Goal: Task Accomplishment & Management: Manage account settings

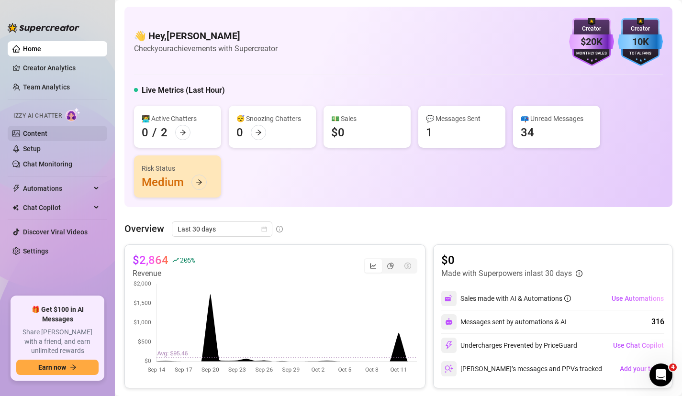
click at [37, 130] on link "Content" at bounding box center [35, 134] width 24 height 8
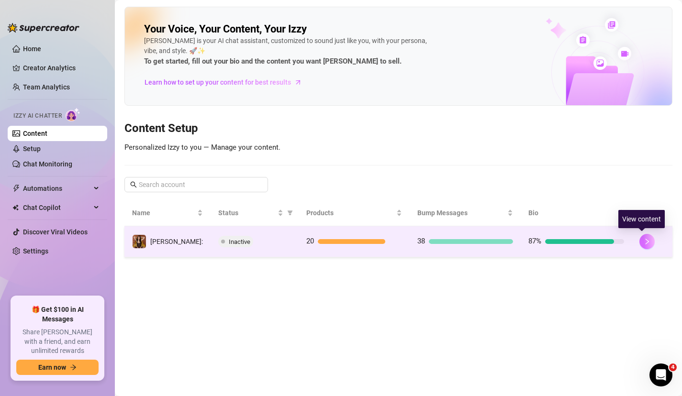
click at [639, 241] on button "button" at bounding box center [646, 241] width 15 height 15
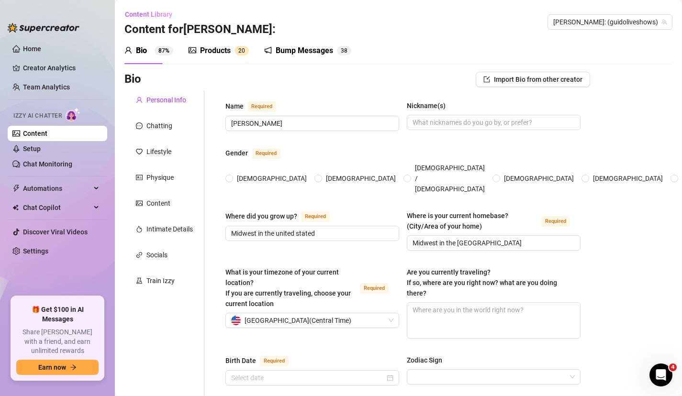
radio input "true"
type input "[DATE]"
click at [71, 115] on img at bounding box center [73, 115] width 15 height 14
click at [34, 145] on link "Setup" at bounding box center [32, 149] width 18 height 8
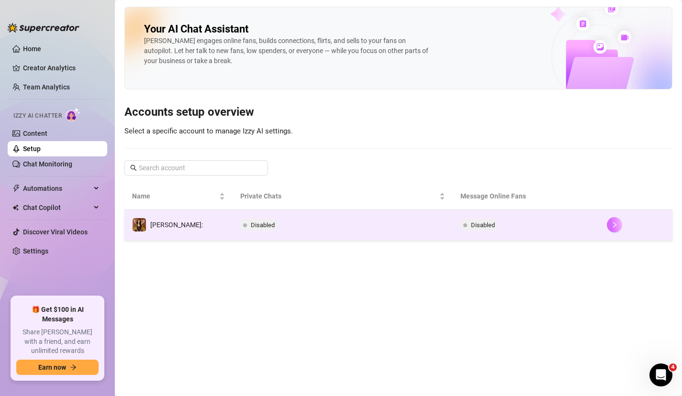
click at [613, 229] on button "button" at bounding box center [614, 224] width 15 height 15
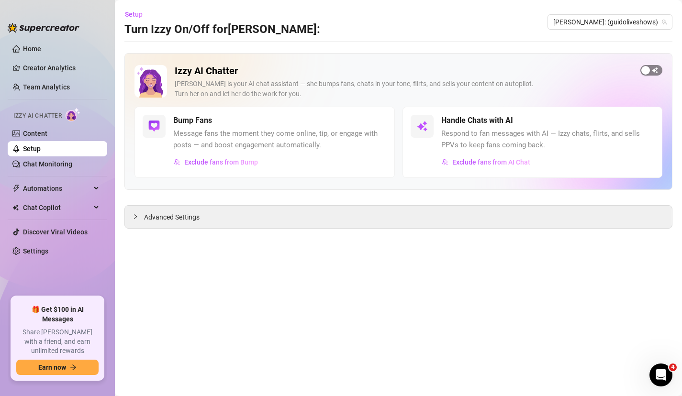
click at [650, 70] on button "button" at bounding box center [651, 70] width 22 height 11
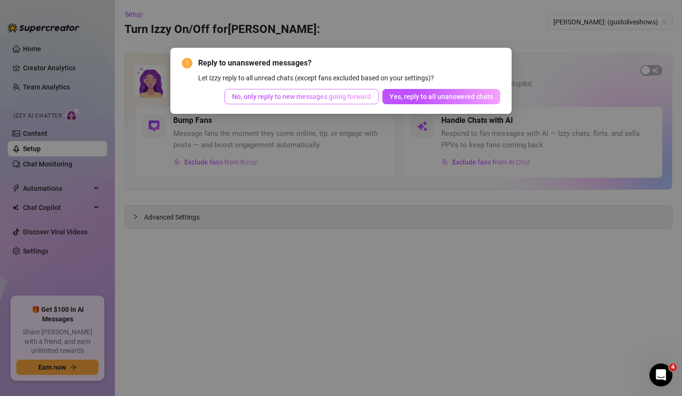
click at [315, 99] on span "No, only reply to new messages going forward" at bounding box center [301, 97] width 139 height 8
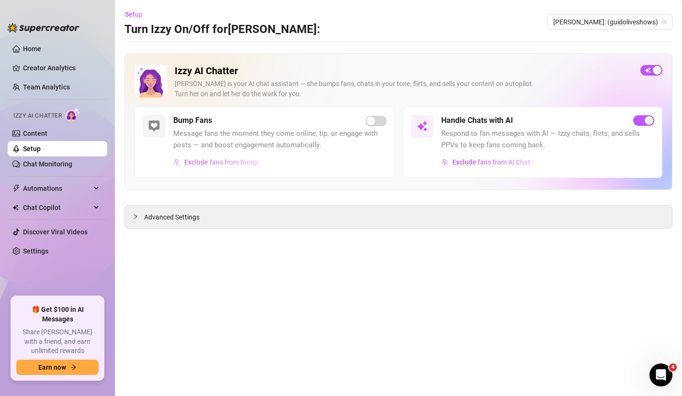
click at [236, 163] on span "Exclude fans from Bump" at bounding box center [221, 162] width 74 height 8
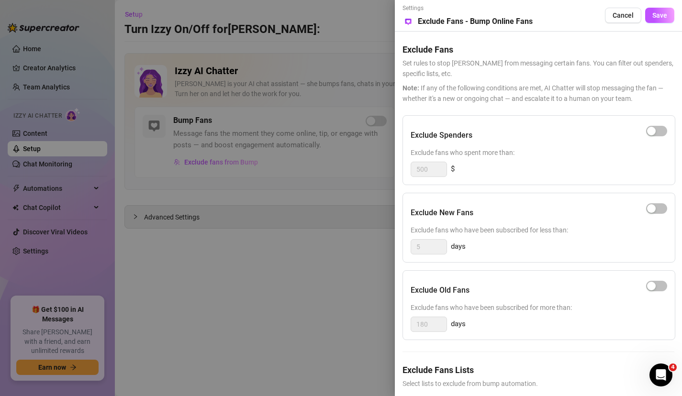
scroll to position [39, 0]
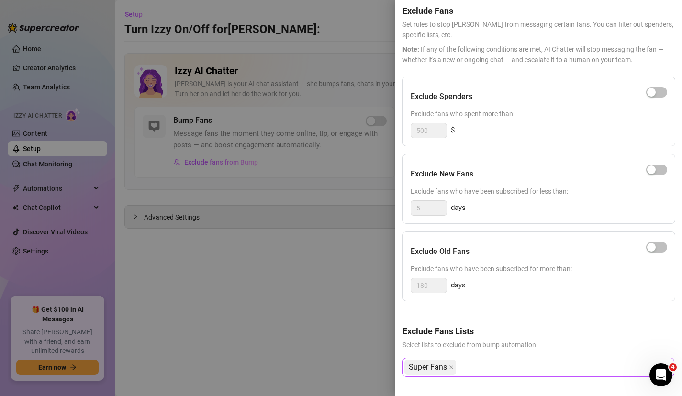
click at [513, 362] on div "Super Fans" at bounding box center [533, 367] width 258 height 17
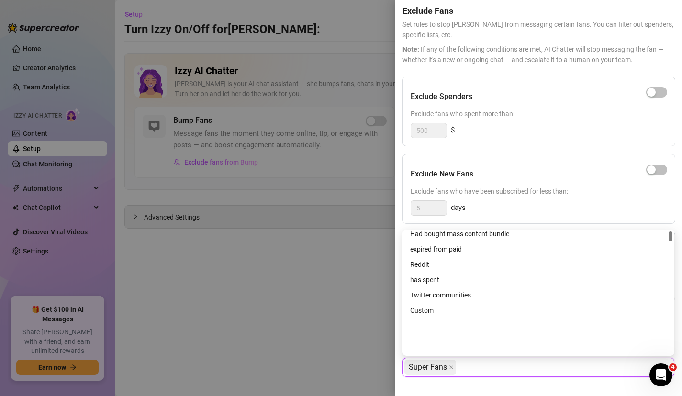
scroll to position [0, 0]
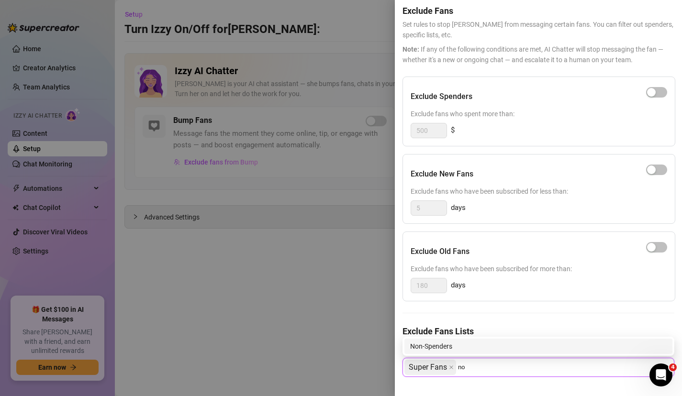
type input "n"
type input "i"
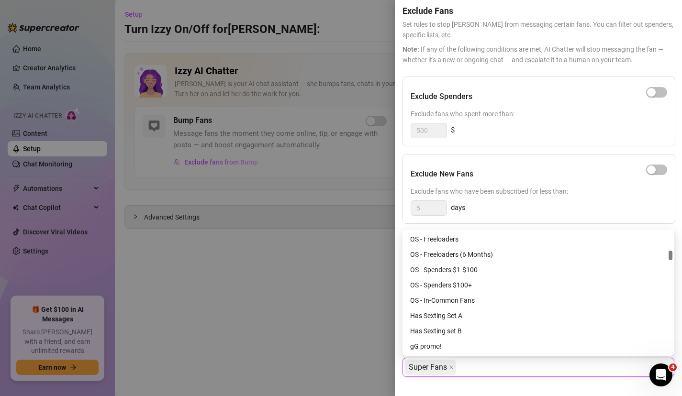
scroll to position [233, 0]
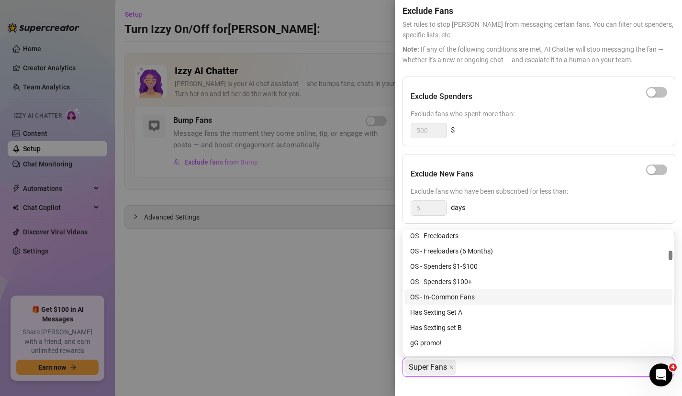
click at [435, 294] on div "OS - In-Common Fans" at bounding box center [538, 297] width 257 height 11
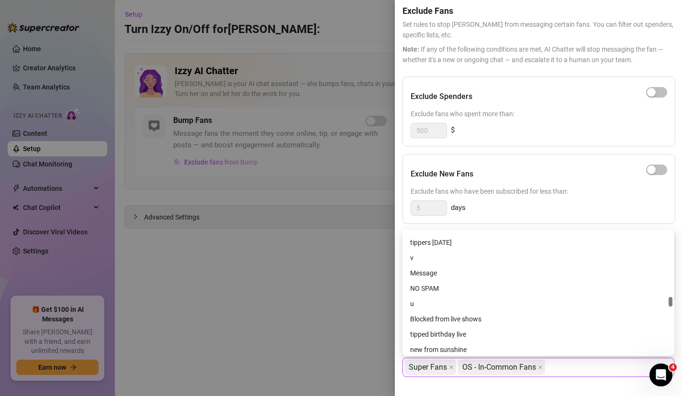
scroll to position [798, 0]
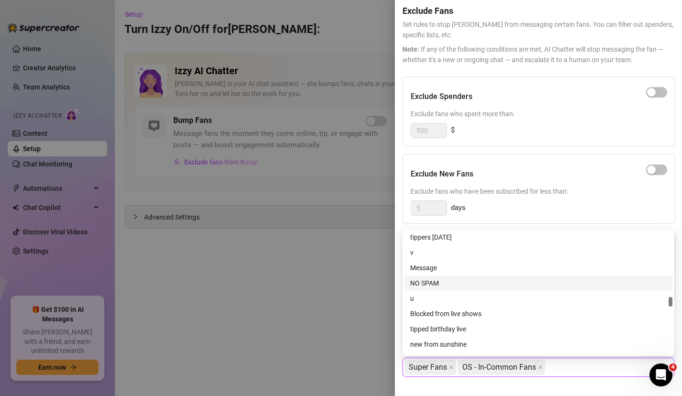
click at [434, 286] on div "NO SPAM" at bounding box center [538, 283] width 257 height 11
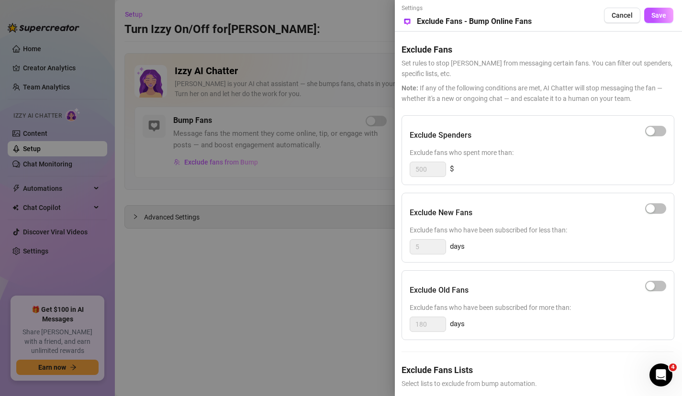
scroll to position [39, 1]
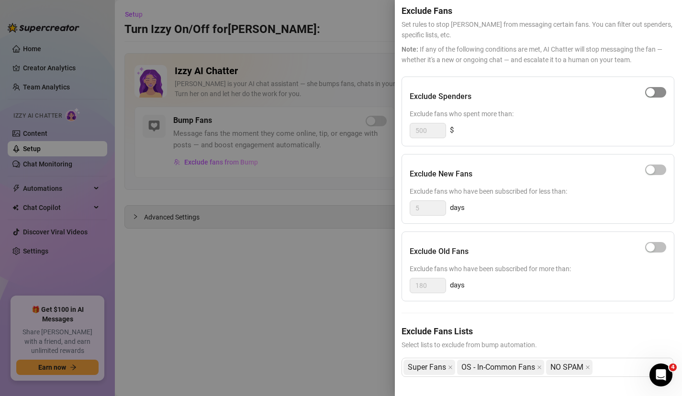
click at [655, 90] on span "button" at bounding box center [655, 92] width 21 height 11
click at [439, 132] on input "500" at bounding box center [427, 130] width 35 height 14
type input "5"
type input "300"
click at [470, 179] on h5 "Exclude New Fans" at bounding box center [441, 173] width 63 height 11
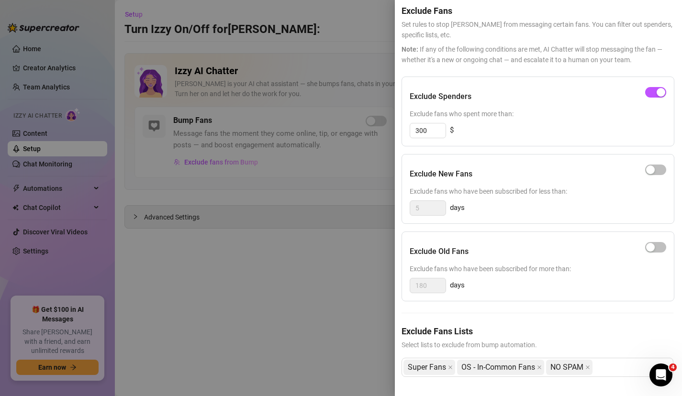
scroll to position [0, 1]
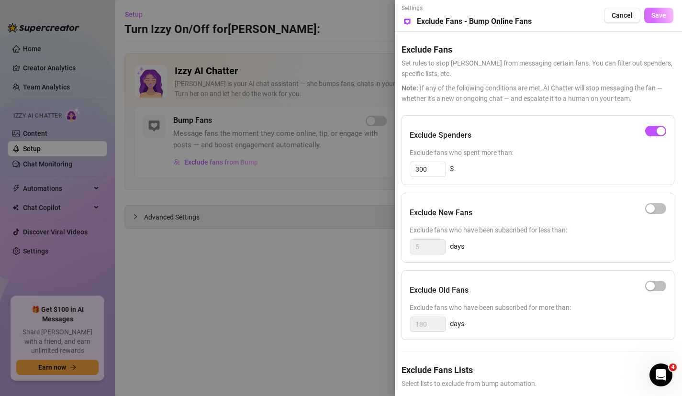
click at [655, 16] on span "Save" at bounding box center [658, 15] width 15 height 8
